Goal: Task Accomplishment & Management: Complete application form

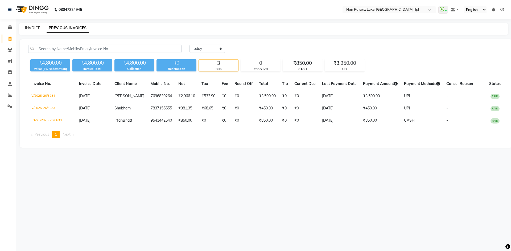
click at [33, 27] on link "INVOICE" at bounding box center [32, 28] width 15 height 5
select select "service"
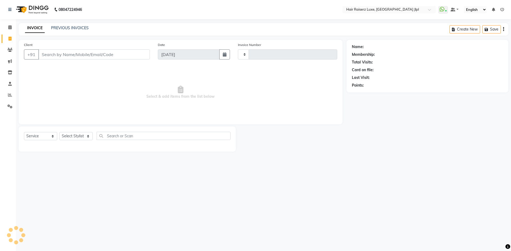
type input "3235"
select select "5409"
click at [71, 26] on link "PREVIOUS INVOICES" at bounding box center [70, 28] width 38 height 5
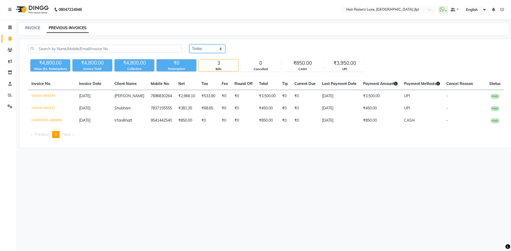
click at [210, 52] on select "Today Yesterday Custom Range" at bounding box center [207, 49] width 36 height 8
select select "yesterday"
click at [189, 45] on select "Today Yesterday Custom Range" at bounding box center [207, 49] width 36 height 8
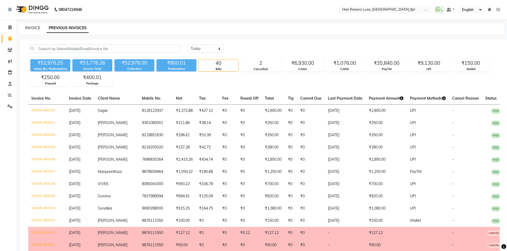
click at [32, 27] on link "INVOICE" at bounding box center [32, 28] width 15 height 5
select select "service"
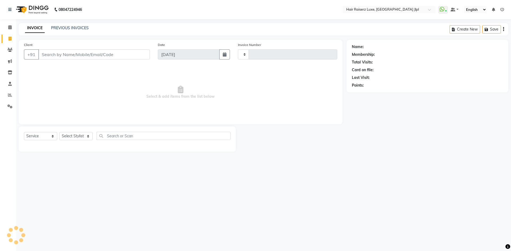
type input "3235"
select select "5409"
click at [75, 138] on select "Select Stylist" at bounding box center [75, 136] width 33 height 8
click at [78, 132] on select "Select Stylist [PERSON_NAME] [PERSON_NAME] [PERSON_NAME] C&Gs Vogue [PERSON_NAM…" at bounding box center [75, 136] width 33 height 8
click at [77, 136] on select "Select Stylist [PERSON_NAME] [PERSON_NAME] [PERSON_NAME] C&Gs Vogue [PERSON_NAM…" at bounding box center [75, 136] width 33 height 8
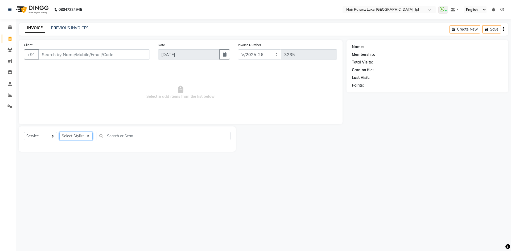
select select "47928"
click at [59, 132] on select "Select Stylist [PERSON_NAME] [PERSON_NAME] [PERSON_NAME] C&Gs Vogue [PERSON_NAM…" at bounding box center [75, 136] width 33 height 8
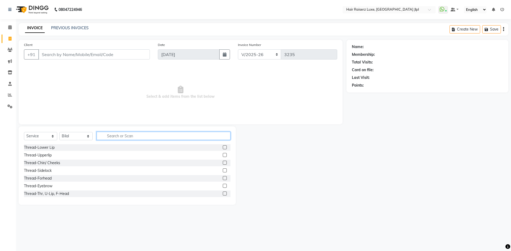
click at [119, 135] on input "text" at bounding box center [164, 136] width 134 height 8
type input "beard"
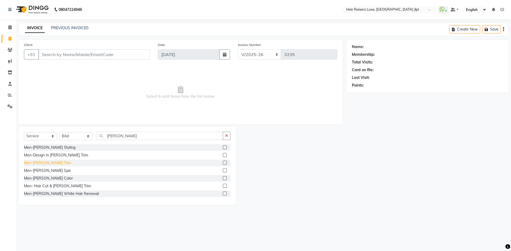
click at [49, 163] on div "Men-[PERSON_NAME] Trim" at bounding box center [47, 163] width 47 height 6
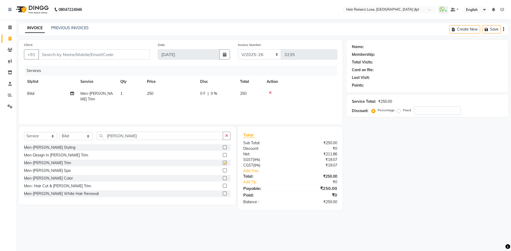
checkbox input "false"
click at [77, 55] on input "Client" at bounding box center [93, 54] width 111 height 10
type input "7"
type input "0"
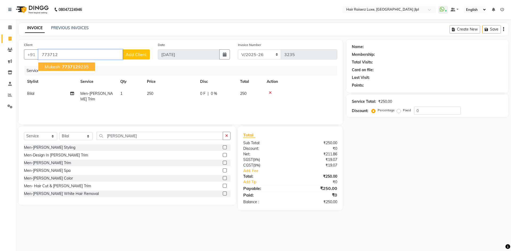
click at [75, 68] on span "773712" at bounding box center [70, 66] width 16 height 5
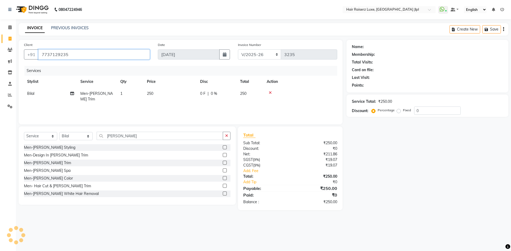
type input "7737129235"
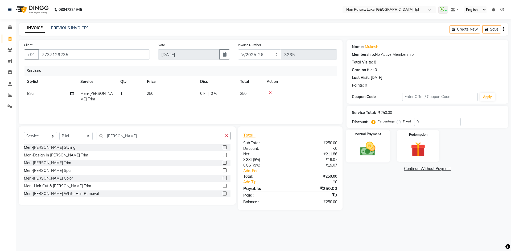
click at [370, 158] on div "Manual Payment" at bounding box center [367, 146] width 44 height 33
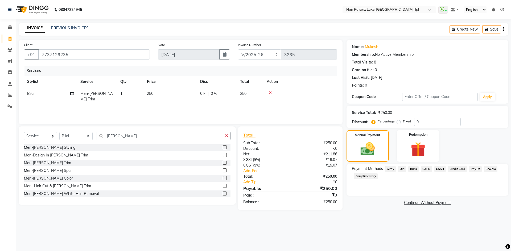
click at [404, 171] on span "UPI" at bounding box center [402, 169] width 8 height 6
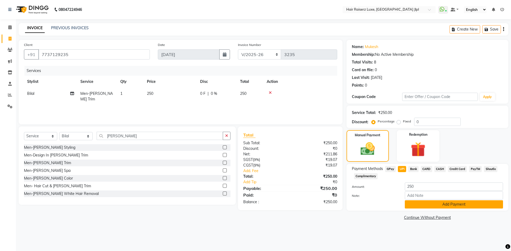
click at [430, 204] on button "Add Payment" at bounding box center [454, 205] width 98 height 8
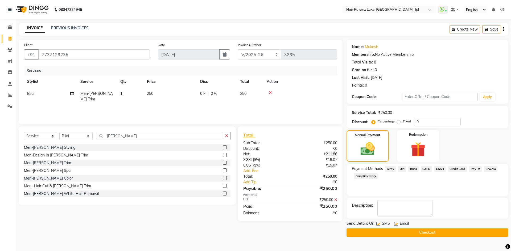
click at [396, 225] on label at bounding box center [396, 224] width 4 height 4
click at [396, 225] on input "checkbox" at bounding box center [395, 224] width 3 height 3
checkbox input "false"
click at [395, 232] on button "Checkout" at bounding box center [427, 233] width 162 height 8
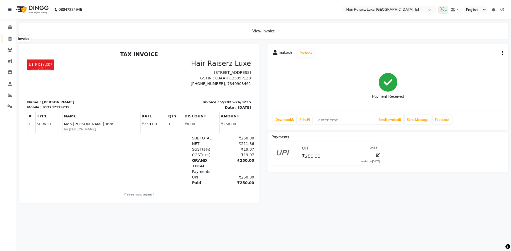
click at [11, 39] on icon at bounding box center [10, 39] width 3 height 4
select select "service"
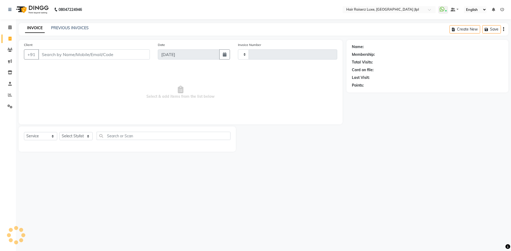
type input "3236"
select select "5409"
click at [63, 27] on link "PREVIOUS INVOICES" at bounding box center [70, 28] width 38 height 5
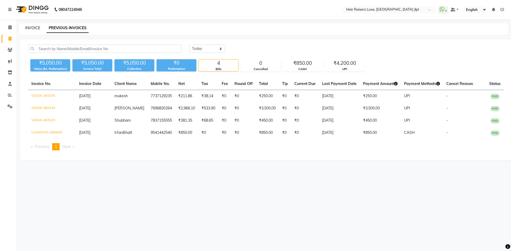
click at [29, 29] on link "INVOICE" at bounding box center [32, 28] width 15 height 5
select select "5409"
select select "service"
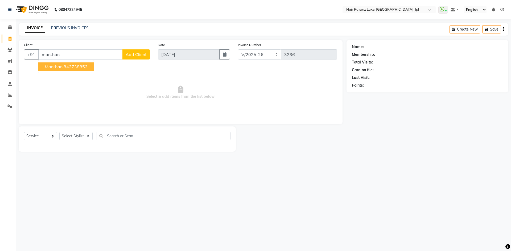
click at [65, 65] on ngb-highlight "842738852" at bounding box center [76, 66] width 24 height 5
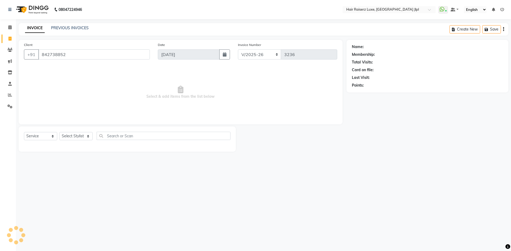
type input "842738852"
click at [377, 47] on link "Manthan" at bounding box center [372, 47] width 15 height 6
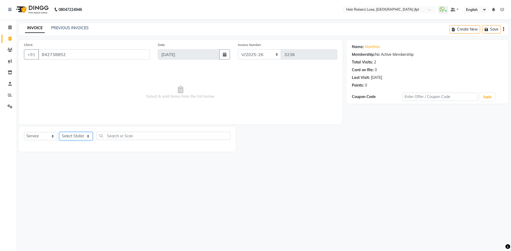
click at [76, 134] on select "Select Stylist [PERSON_NAME] [PERSON_NAME] [PERSON_NAME] C&Gs Vogue [PERSON_NAM…" at bounding box center [75, 136] width 33 height 8
select select "37832"
click at [59, 132] on select "Select Stylist [PERSON_NAME] [PERSON_NAME] [PERSON_NAME] C&Gs Vogue [PERSON_NAM…" at bounding box center [75, 136] width 33 height 8
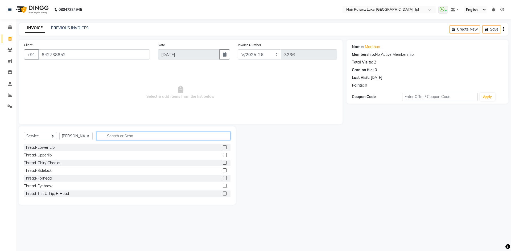
click at [121, 133] on input "text" at bounding box center [164, 136] width 134 height 8
type input "full"
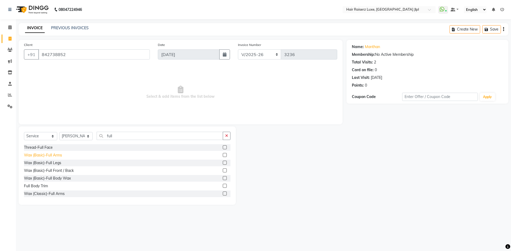
click at [56, 156] on div "Wax (Basic)-Full Arms" at bounding box center [43, 156] width 38 height 6
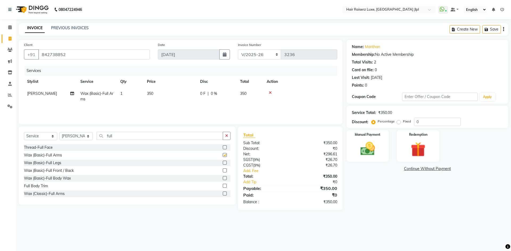
checkbox input "false"
click at [112, 136] on input "full" at bounding box center [160, 136] width 126 height 8
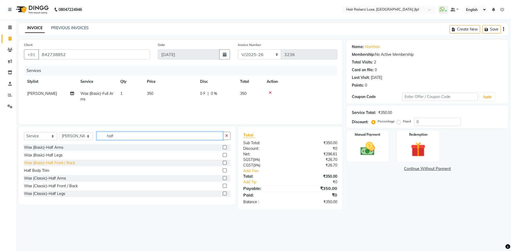
type input "half"
drag, startPoint x: 60, startPoint y: 164, endPoint x: 77, endPoint y: 160, distance: 17.3
click at [62, 164] on div "Wax (Basic)-Half Front / Back" at bounding box center [49, 163] width 51 height 6
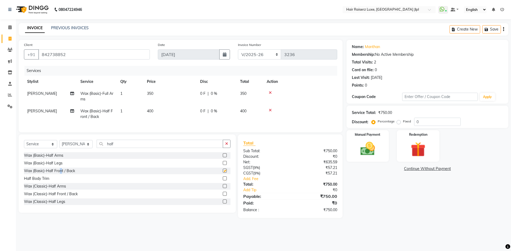
checkbox input "false"
click at [151, 110] on span "400" at bounding box center [150, 111] width 6 height 5
select select "37832"
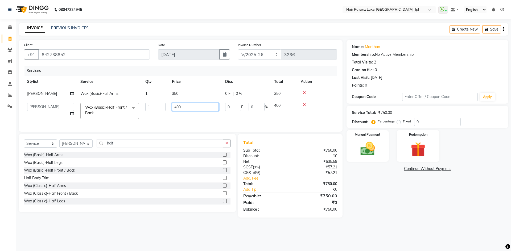
click at [177, 107] on input "400" at bounding box center [195, 107] width 47 height 8
drag, startPoint x: 179, startPoint y: 107, endPoint x: 170, endPoint y: 107, distance: 9.3
click at [170, 107] on td "400" at bounding box center [195, 111] width 53 height 23
type input "250"
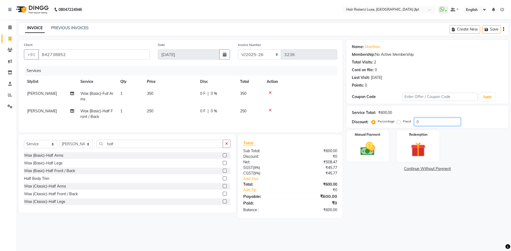
click at [416, 123] on input "0" at bounding box center [437, 122] width 47 height 8
type input "50"
click at [363, 147] on img at bounding box center [367, 149] width 25 height 18
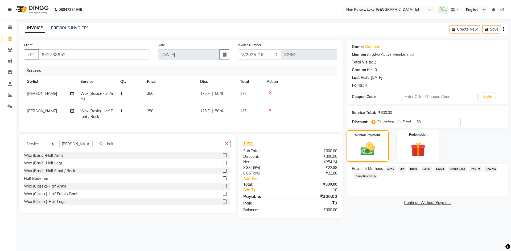
click at [402, 169] on span "UPI" at bounding box center [402, 169] width 8 height 6
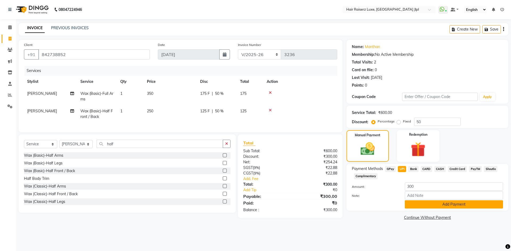
click at [427, 206] on button "Add Payment" at bounding box center [454, 205] width 98 height 8
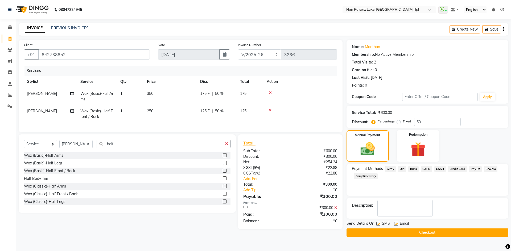
click at [397, 225] on label at bounding box center [396, 224] width 4 height 4
click at [397, 225] on input "checkbox" at bounding box center [395, 224] width 3 height 3
checkbox input "false"
click at [416, 234] on button "Checkout" at bounding box center [427, 233] width 162 height 8
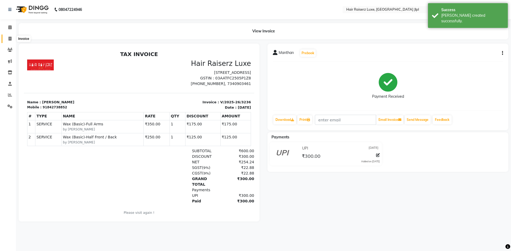
click at [10, 38] on icon at bounding box center [10, 39] width 3 height 4
select select "service"
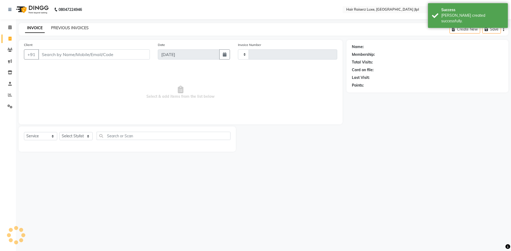
type input "3237"
select select "5409"
click at [63, 27] on link "PREVIOUS INVOICES" at bounding box center [70, 28] width 38 height 5
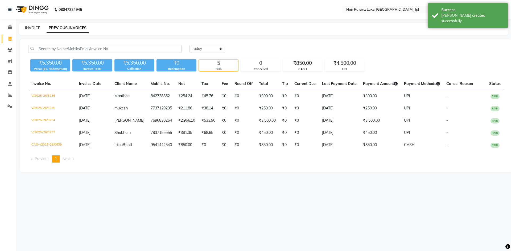
click at [39, 27] on link "INVOICE" at bounding box center [32, 28] width 15 height 5
select select "service"
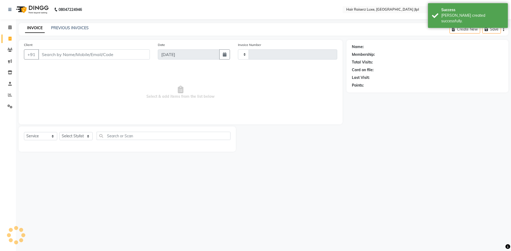
type input "3237"
select select "5409"
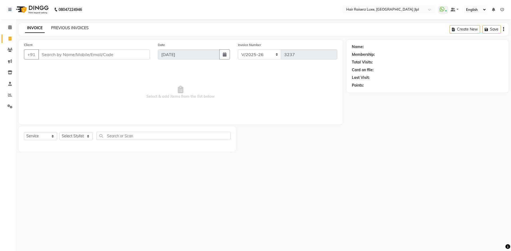
click at [62, 28] on link "PREVIOUS INVOICES" at bounding box center [70, 28] width 38 height 5
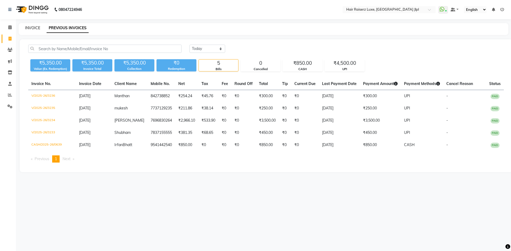
click at [31, 27] on link "INVOICE" at bounding box center [32, 28] width 15 height 5
select select "service"
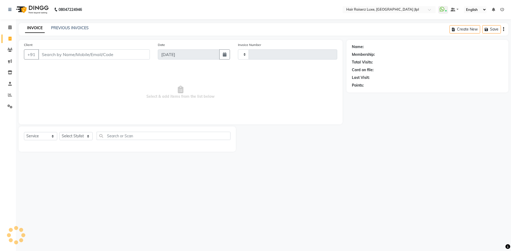
type input "3237"
select select "5409"
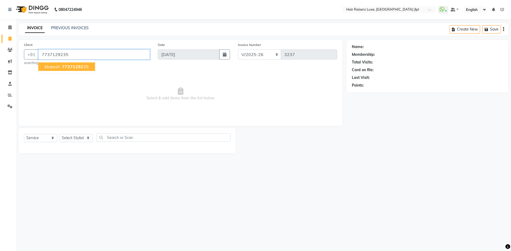
type input "7737129235"
click at [74, 67] on span "7737129235" at bounding box center [75, 66] width 27 height 5
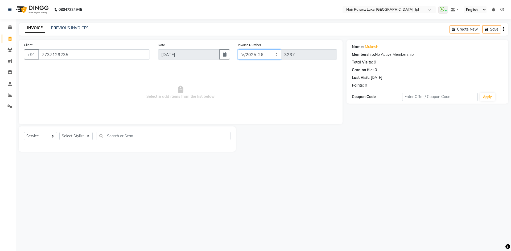
click at [267, 55] on select "FF/2025-26 PreP/2025-26 BANK/2025-26 Paytm/2025-26 CASH/2025-26 V/2025-26" at bounding box center [259, 54] width 43 height 10
click at [238, 49] on select "FF/2025-26 PreP/2025-26 BANK/2025-26 Paytm/2025-26 CASH/2025-26 V/2025-26" at bounding box center [259, 54] width 43 height 10
click at [67, 140] on select "Select Stylist [PERSON_NAME] [PERSON_NAME] [PERSON_NAME] C&Gs Vogue [PERSON_NAM…" at bounding box center [75, 136] width 33 height 8
select select "47928"
click at [59, 132] on select "Select Stylist [PERSON_NAME] [PERSON_NAME] [PERSON_NAME] C&Gs Vogue [PERSON_NAM…" at bounding box center [75, 136] width 33 height 8
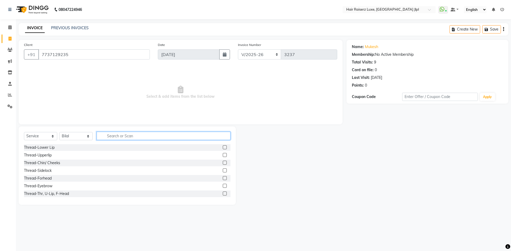
click at [127, 136] on input "text" at bounding box center [164, 136] width 134 height 8
type input "be"
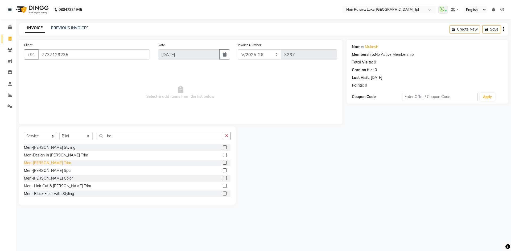
click at [51, 165] on div "Men-[PERSON_NAME] Trim" at bounding box center [127, 163] width 206 height 7
click at [37, 164] on div "Men-[PERSON_NAME] Trim" at bounding box center [47, 163] width 47 height 6
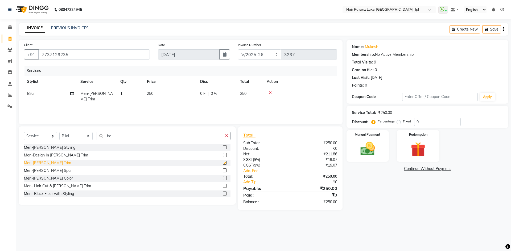
checkbox input "false"
click at [503, 29] on icon "button" at bounding box center [503, 29] width 1 height 0
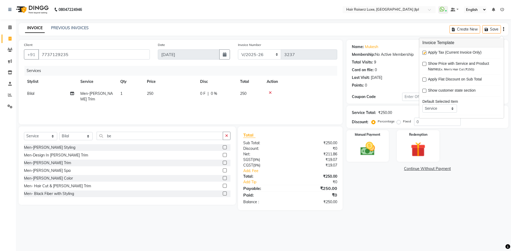
click at [424, 53] on label at bounding box center [424, 53] width 4 height 4
click at [424, 53] on input "checkbox" at bounding box center [423, 52] width 3 height 3
checkbox input "false"
click at [462, 172] on link "Continue Without Payment" at bounding box center [427, 169] width 160 height 6
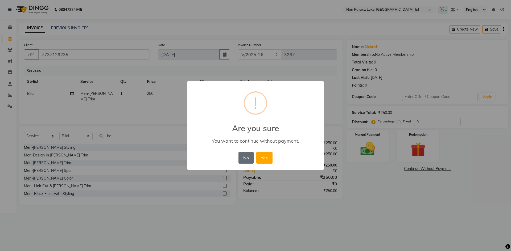
click at [247, 159] on button "No" at bounding box center [245, 158] width 15 height 12
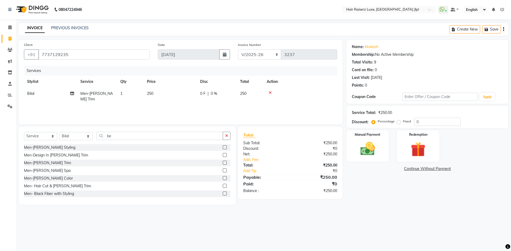
click at [503, 30] on icon "button" at bounding box center [503, 29] width 1 height 0
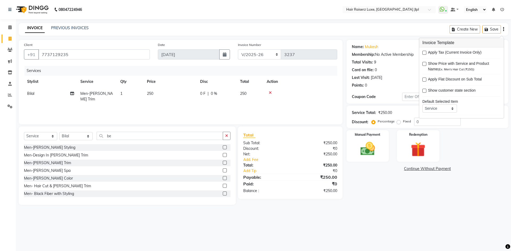
click at [423, 53] on label at bounding box center [424, 53] width 4 height 4
click at [423, 53] on input "checkbox" at bounding box center [423, 52] width 3 height 3
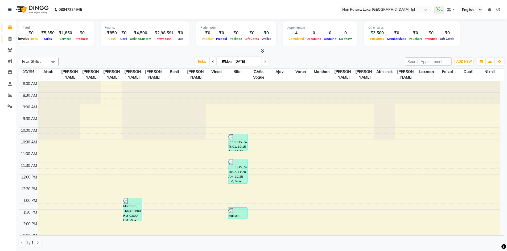
click at [11, 39] on icon at bounding box center [10, 39] width 3 height 4
select select "service"
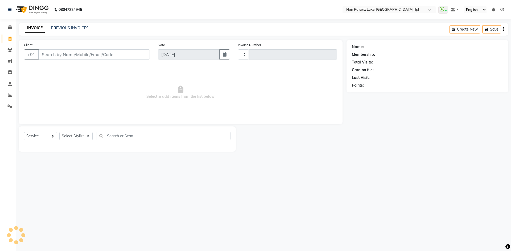
type input "3237"
select select "5409"
click at [98, 54] on input "Client" at bounding box center [93, 54] width 111 height 10
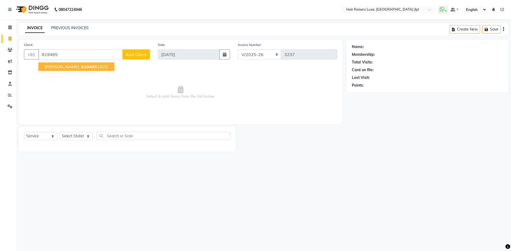
click at [88, 67] on button "Gagann 819485 1828" at bounding box center [76, 67] width 76 height 9
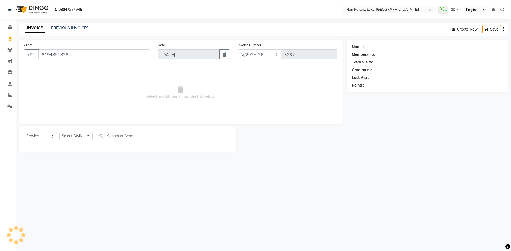
type input "8194851828"
click at [371, 47] on link "Gagann" at bounding box center [380, 47] width 30 height 6
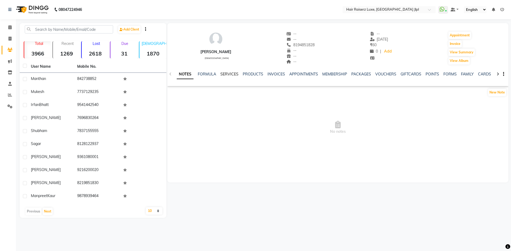
click at [230, 74] on link "SERVICES" at bounding box center [229, 74] width 18 height 5
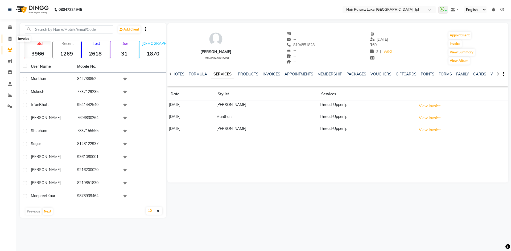
drag, startPoint x: 9, startPoint y: 39, endPoint x: 12, endPoint y: 38, distance: 2.8
click at [9, 39] on icon at bounding box center [10, 39] width 3 height 4
select select "service"
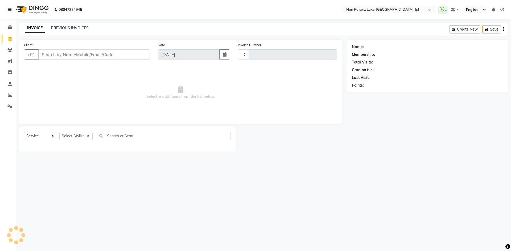
type input "3237"
select select "5409"
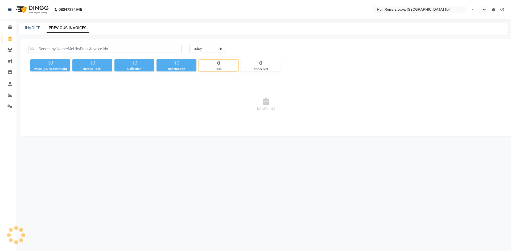
select select "en"
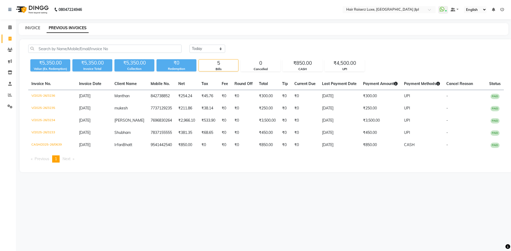
click at [34, 28] on link "INVOICE" at bounding box center [32, 28] width 15 height 5
select select "service"
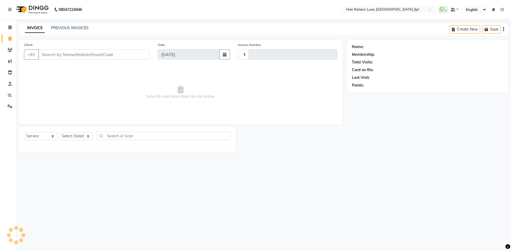
type input "3237"
select select "5409"
click at [59, 56] on input "Client" at bounding box center [93, 54] width 111 height 10
type input "n"
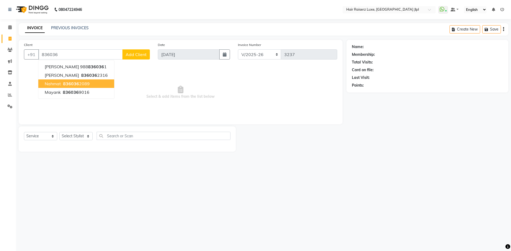
click at [55, 84] on span "Nahmat" at bounding box center [53, 83] width 16 height 5
type input "8360362089"
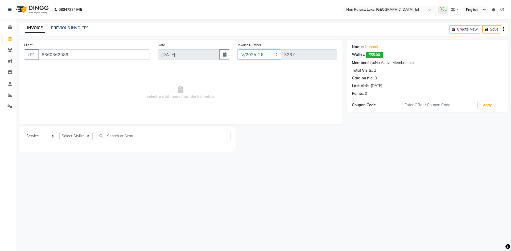
click at [263, 56] on select "FF/2025-26 PreP/2025-26 BANK/2025-26 Paytm/2025-26 CASH/2025-26 V/2025-26" at bounding box center [259, 54] width 43 height 10
select select "8497"
click at [238, 49] on select "FF/2025-26 PreP/2025-26 BANK/2025-26 Paytm/2025-26 CASH/2025-26 V/2025-26" at bounding box center [259, 54] width 43 height 10
type input "0640"
click at [77, 135] on select "Select Stylist [PERSON_NAME] [PERSON_NAME] [PERSON_NAME] C&Gs Vogue [PERSON_NAM…" at bounding box center [75, 136] width 33 height 8
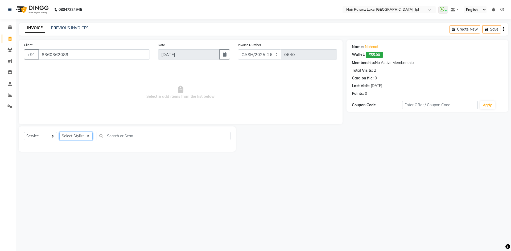
select select "84148"
click at [59, 132] on select "Select Stylist [PERSON_NAME] [PERSON_NAME] [PERSON_NAME] C&Gs Vogue [PERSON_NAM…" at bounding box center [75, 136] width 33 height 8
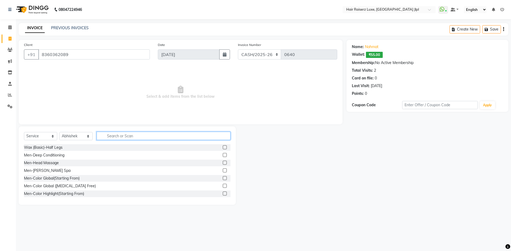
click at [137, 138] on input "text" at bounding box center [164, 136] width 134 height 8
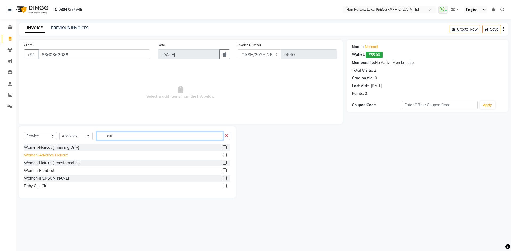
type input "cut"
click at [54, 155] on div "Women-Advance Haircut" at bounding box center [46, 156] width 44 height 6
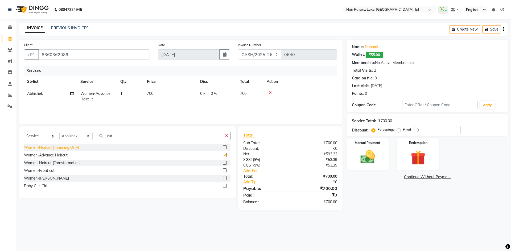
checkbox input "false"
click at [150, 93] on span "700" at bounding box center [150, 93] width 6 height 5
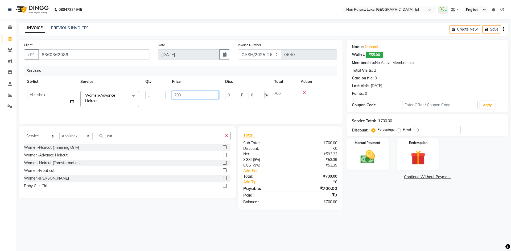
click at [179, 95] on input "700" at bounding box center [195, 95] width 47 height 8
type input "850"
click at [464, 201] on div "Name: [PERSON_NAME]: ₹55.00 Membership: No Active Membership Total Visits: 2 Ca…" at bounding box center [429, 125] width 166 height 171
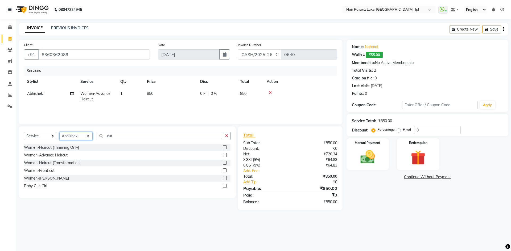
click at [77, 135] on select "Select Stylist [PERSON_NAME] [PERSON_NAME] [PERSON_NAME] C&Gs Vogue [PERSON_NAM…" at bounding box center [75, 136] width 33 height 8
select select "72451"
click at [59, 132] on select "Select Stylist [PERSON_NAME] [PERSON_NAME] [PERSON_NAME] C&Gs Vogue [PERSON_NAM…" at bounding box center [75, 136] width 33 height 8
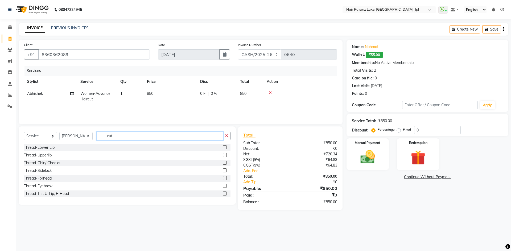
click at [115, 136] on input "cut" at bounding box center [160, 136] width 126 height 8
click at [32, 185] on div "Thread-Eyebrow" at bounding box center [38, 187] width 28 height 6
checkbox input "false"
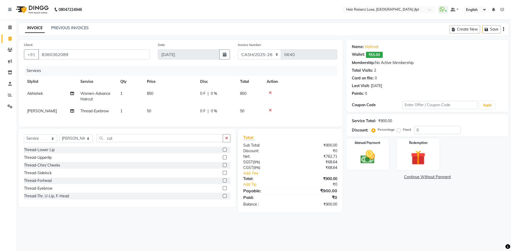
click at [504, 28] on div "Create New Save" at bounding box center [478, 29] width 59 height 13
click at [503, 29] on icon "button" at bounding box center [503, 29] width 1 height 0
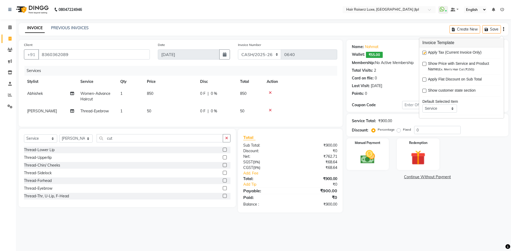
click at [425, 52] on label at bounding box center [424, 53] width 4 height 4
click at [425, 52] on input "checkbox" at bounding box center [423, 52] width 3 height 3
checkbox input "false"
click at [354, 161] on div "Manual Payment" at bounding box center [367, 154] width 44 height 33
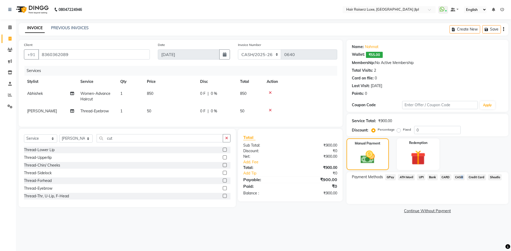
click at [459, 179] on span "CASH" at bounding box center [458, 178] width 11 height 6
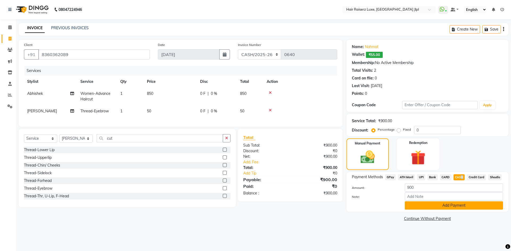
click at [453, 205] on button "Add Payment" at bounding box center [454, 206] width 98 height 8
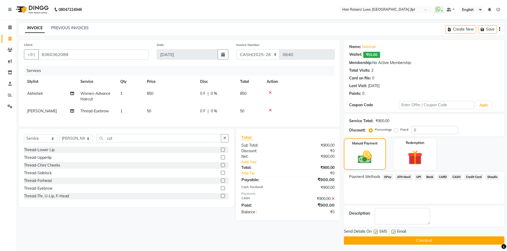
click at [393, 232] on label at bounding box center [393, 232] width 4 height 4
click at [393, 232] on input "checkbox" at bounding box center [392, 232] width 3 height 3
checkbox input "false"
click at [392, 242] on button "Checkout" at bounding box center [424, 241] width 160 height 8
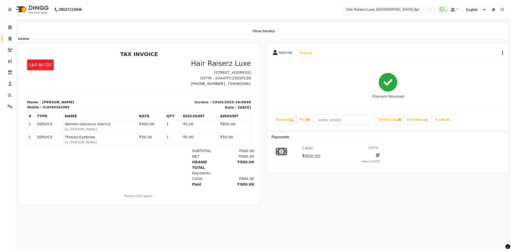
click at [8, 40] on span at bounding box center [9, 39] width 9 height 6
select select "service"
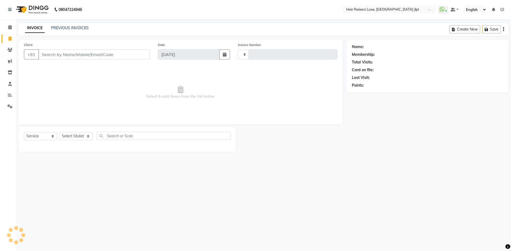
type input "3237"
select select "5409"
click at [65, 57] on input "Client" at bounding box center [93, 54] width 111 height 10
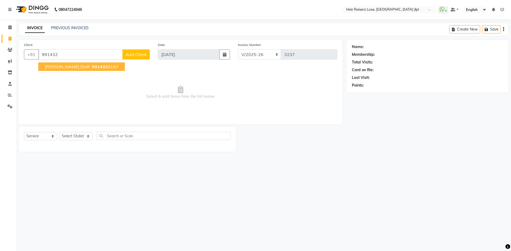
click at [68, 67] on span "[PERSON_NAME] Staff" at bounding box center [67, 66] width 45 height 5
type input "9914326167"
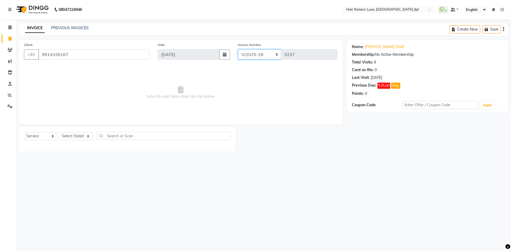
click at [252, 52] on select "FF/2025-26 PreP/2025-26 BANK/2025-26 Paytm/2025-26 CASH/2025-26 V/2025-26" at bounding box center [259, 54] width 43 height 10
click at [78, 136] on select "Select Stylist [PERSON_NAME] [PERSON_NAME] [PERSON_NAME] C&Gs Vogue [PERSON_NAM…" at bounding box center [75, 136] width 33 height 8
select select "37832"
click at [59, 132] on select "Select Stylist [PERSON_NAME] [PERSON_NAME] [PERSON_NAME] C&Gs Vogue [PERSON_NAM…" at bounding box center [75, 136] width 33 height 8
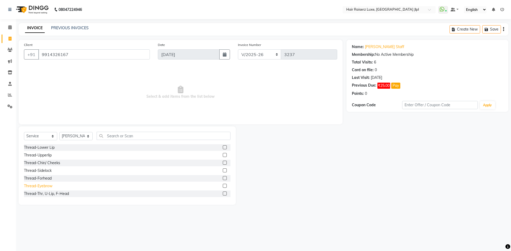
click at [35, 185] on div "Thread-Eyebrow" at bounding box center [38, 187] width 28 height 6
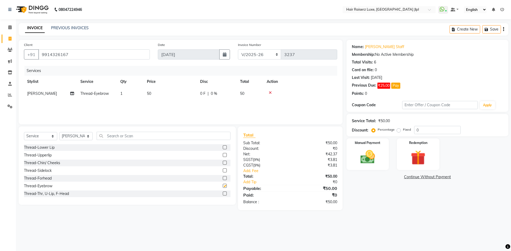
checkbox input "false"
click at [35, 180] on div "Thread-Forhead" at bounding box center [38, 179] width 28 height 6
checkbox input "false"
click at [504, 30] on icon "button" at bounding box center [503, 29] width 1 height 0
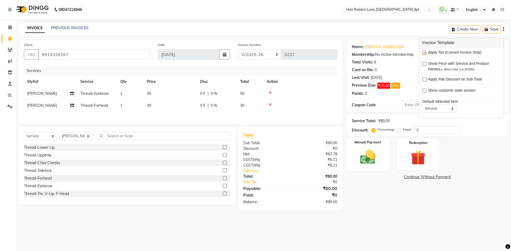
click at [370, 160] on img at bounding box center [367, 157] width 25 height 18
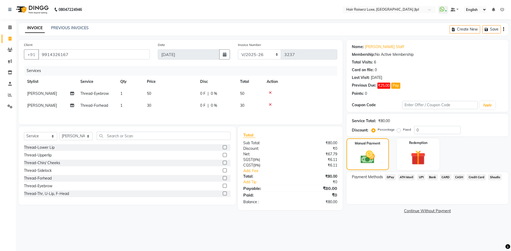
click at [422, 180] on span "UPI" at bounding box center [421, 178] width 8 height 6
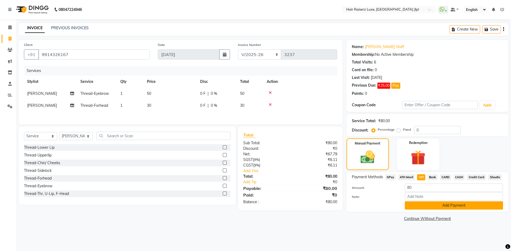
click at [413, 205] on button "Add Payment" at bounding box center [454, 206] width 98 height 8
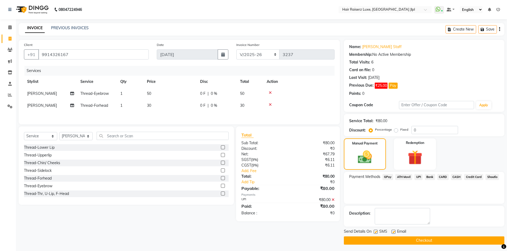
click at [393, 232] on label at bounding box center [393, 232] width 4 height 4
click at [393, 232] on input "checkbox" at bounding box center [392, 232] width 3 height 3
checkbox input "false"
click at [364, 243] on button "Checkout" at bounding box center [424, 241] width 160 height 8
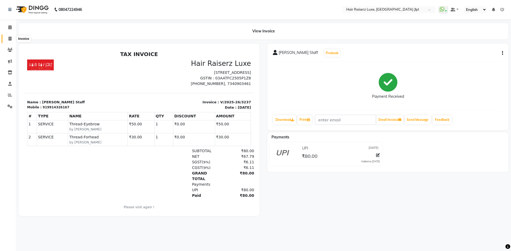
click at [10, 40] on icon at bounding box center [10, 39] width 3 height 4
select select "service"
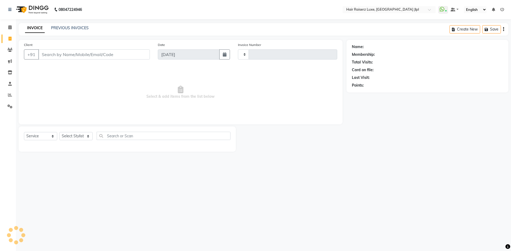
type input "3238"
select select "5409"
click at [70, 54] on input "Client" at bounding box center [93, 54] width 111 height 10
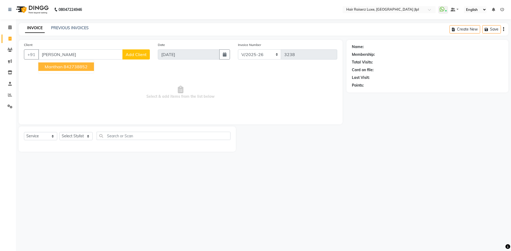
click at [79, 68] on ngb-highlight "842738852" at bounding box center [76, 66] width 24 height 5
type input "842738852"
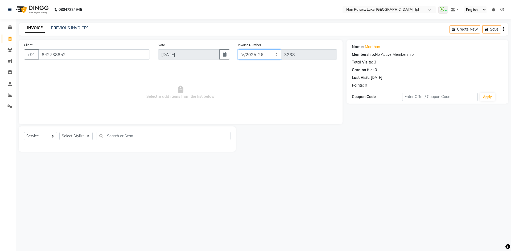
click at [264, 57] on select "FF/2025-26 PreP/2025-26 BANK/2025-26 Paytm/2025-26 CASH/2025-26 V/2025-26" at bounding box center [259, 54] width 43 height 10
click at [504, 30] on div "Create New Save" at bounding box center [478, 29] width 59 height 13
click at [503, 29] on icon "button" at bounding box center [503, 29] width 1 height 0
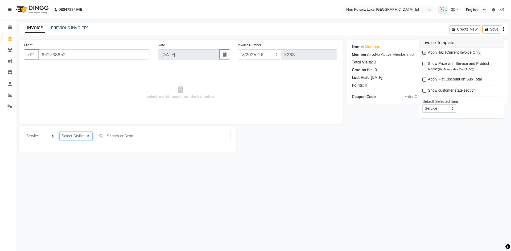
click at [70, 138] on select "Select Stylist [PERSON_NAME] [PERSON_NAME] [PERSON_NAME] C&Gs Vogue [PERSON_NAM…" at bounding box center [75, 136] width 33 height 8
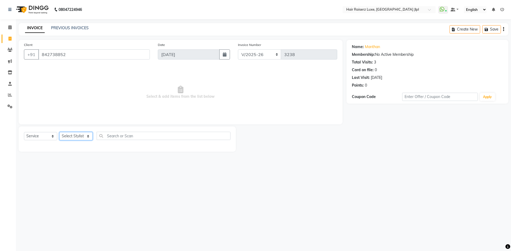
select select "37832"
click at [59, 132] on select "Select Stylist [PERSON_NAME] [PERSON_NAME] [PERSON_NAME] C&Gs Vogue [PERSON_NAM…" at bounding box center [75, 136] width 33 height 8
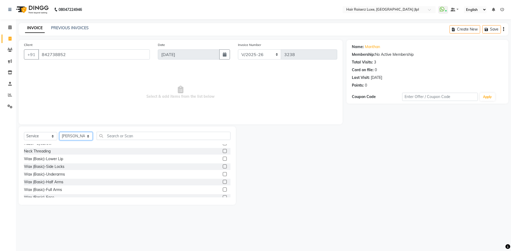
scroll to position [74, 0]
click at [39, 187] on div "Wax (Basic)-Full Arms" at bounding box center [43, 189] width 38 height 6
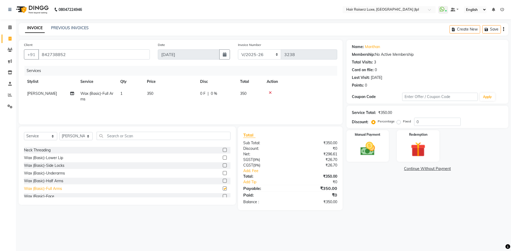
checkbox input "false"
